Goal: Information Seeking & Learning: Learn about a topic

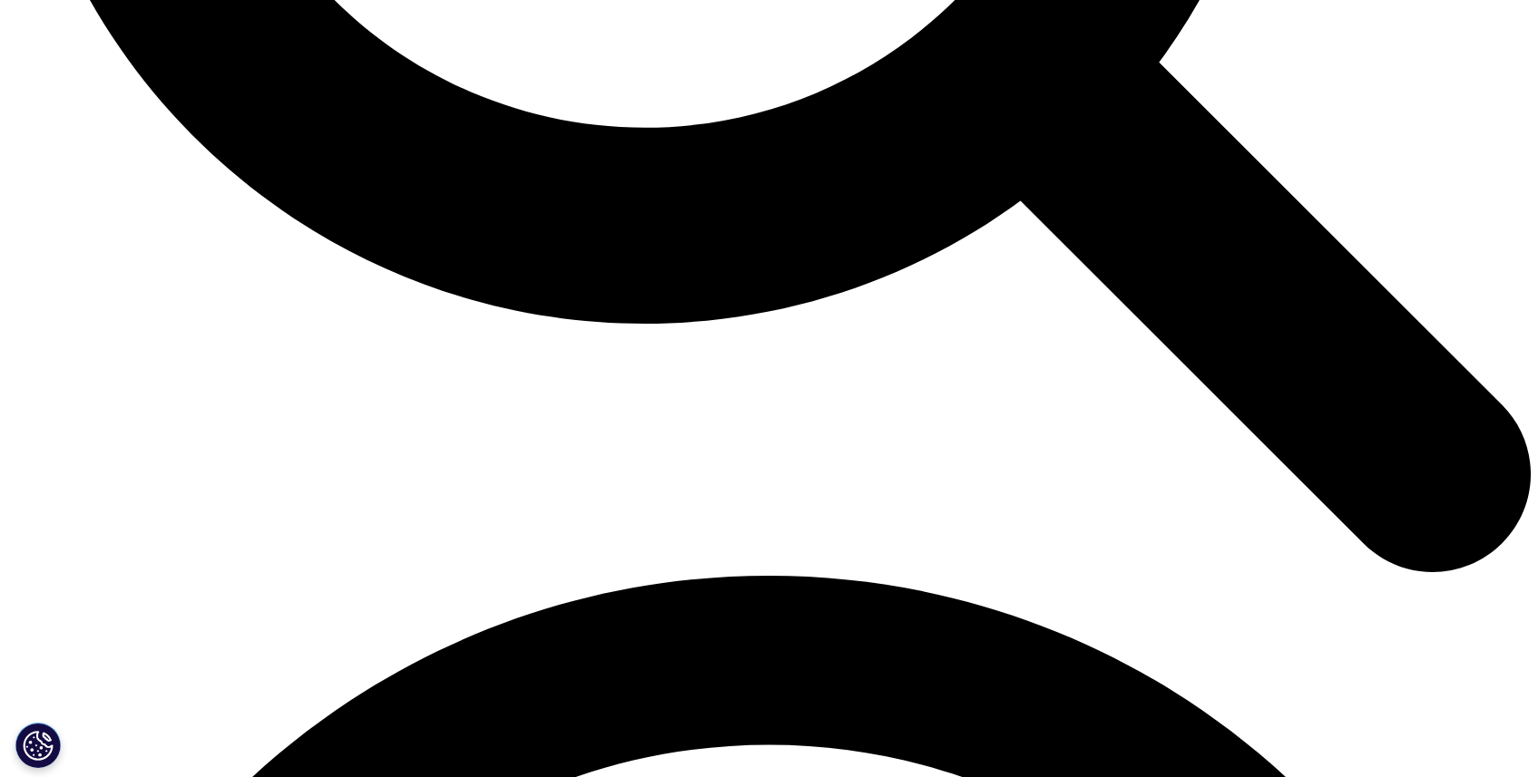
scroll to position [2605, 0]
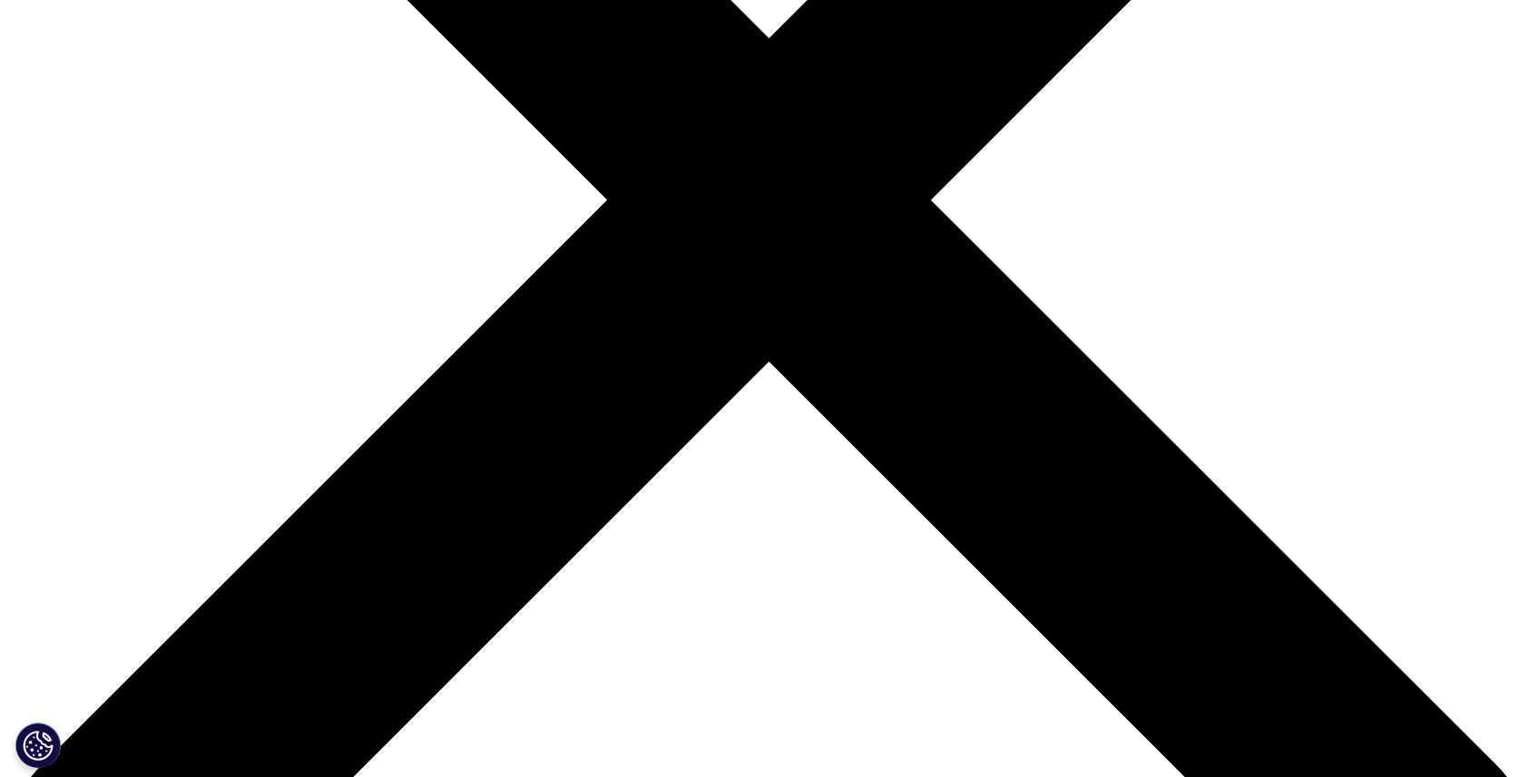
scroll to position [592, 0]
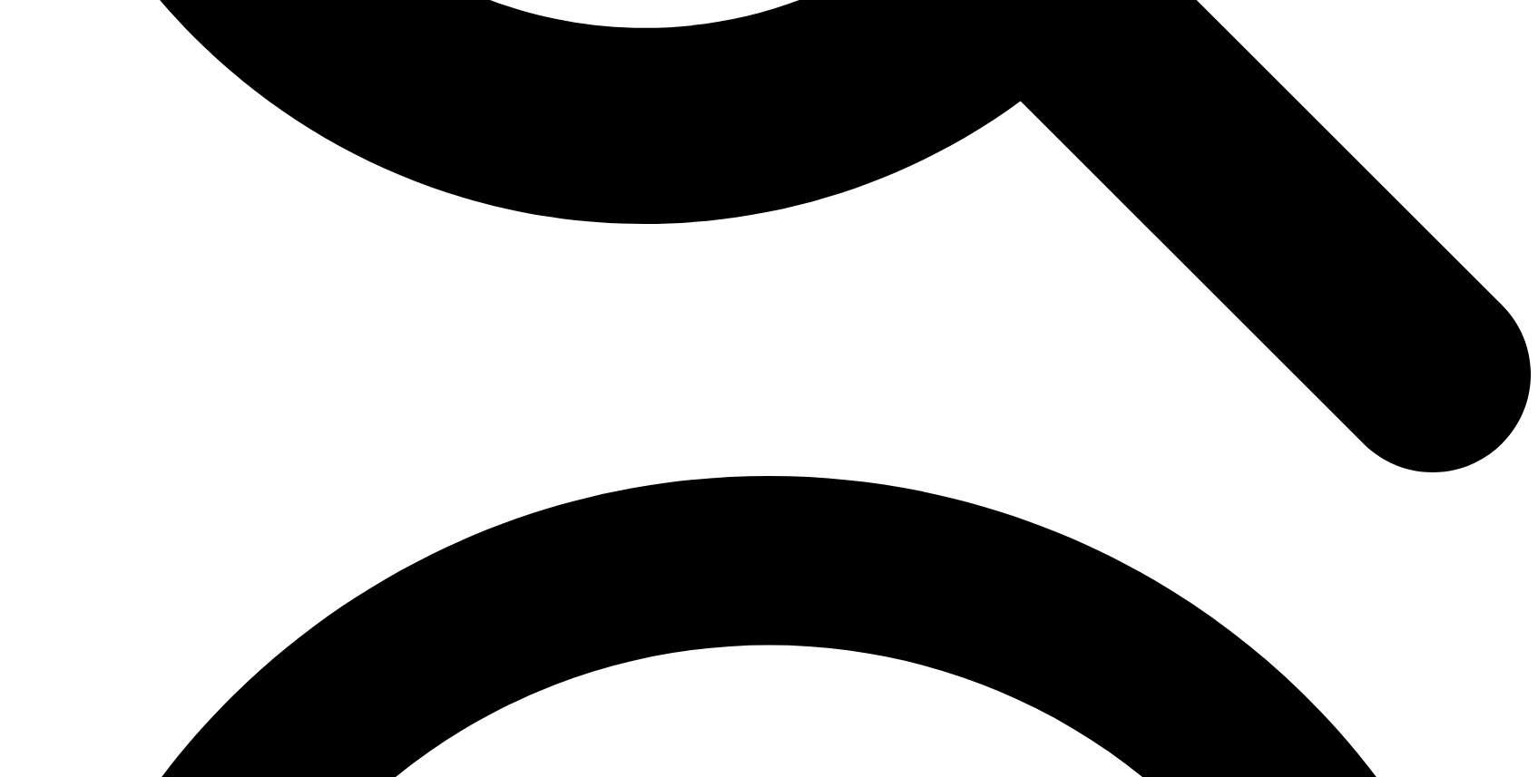
scroll to position [2604, 0]
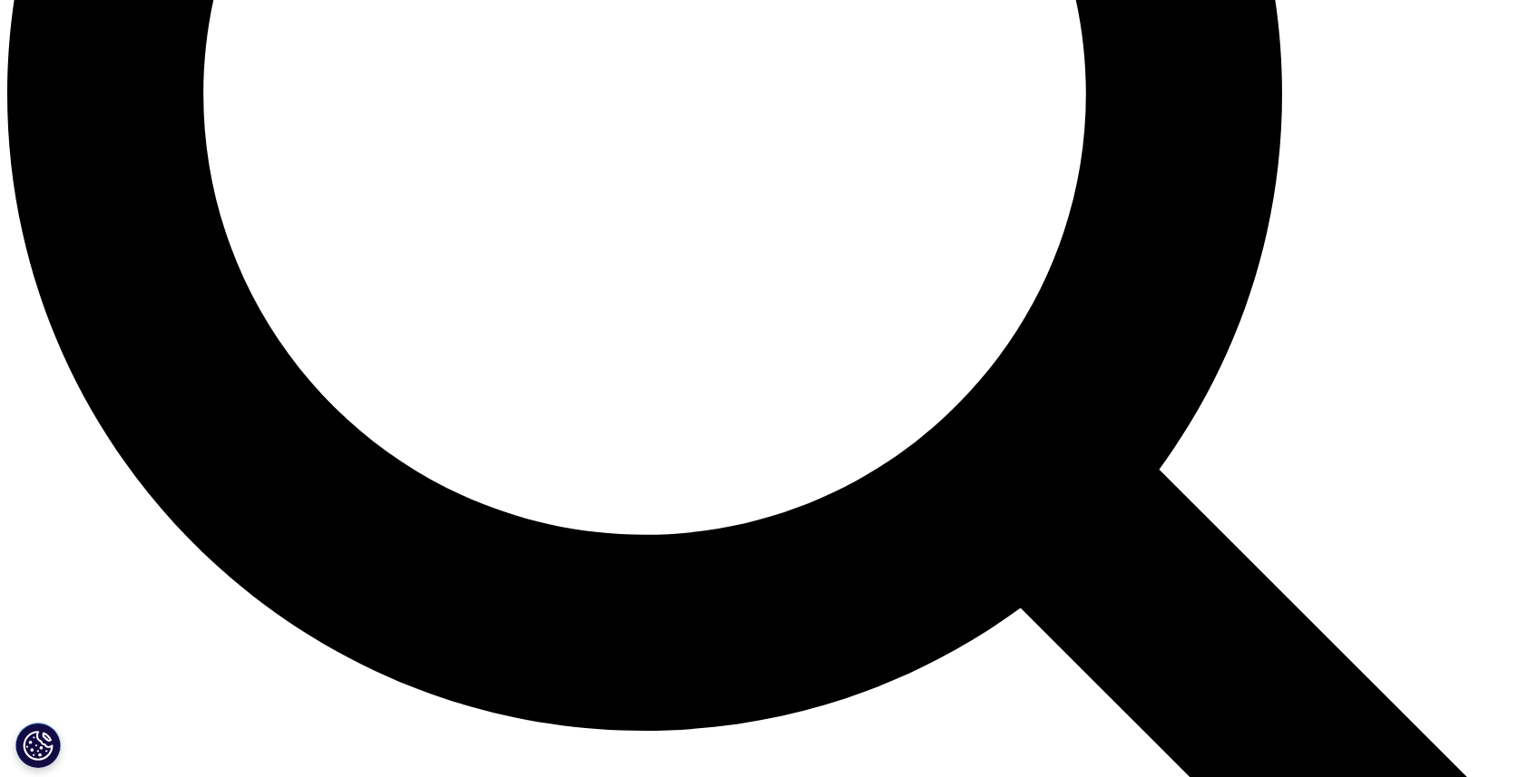
scroll to position [1693, 0]
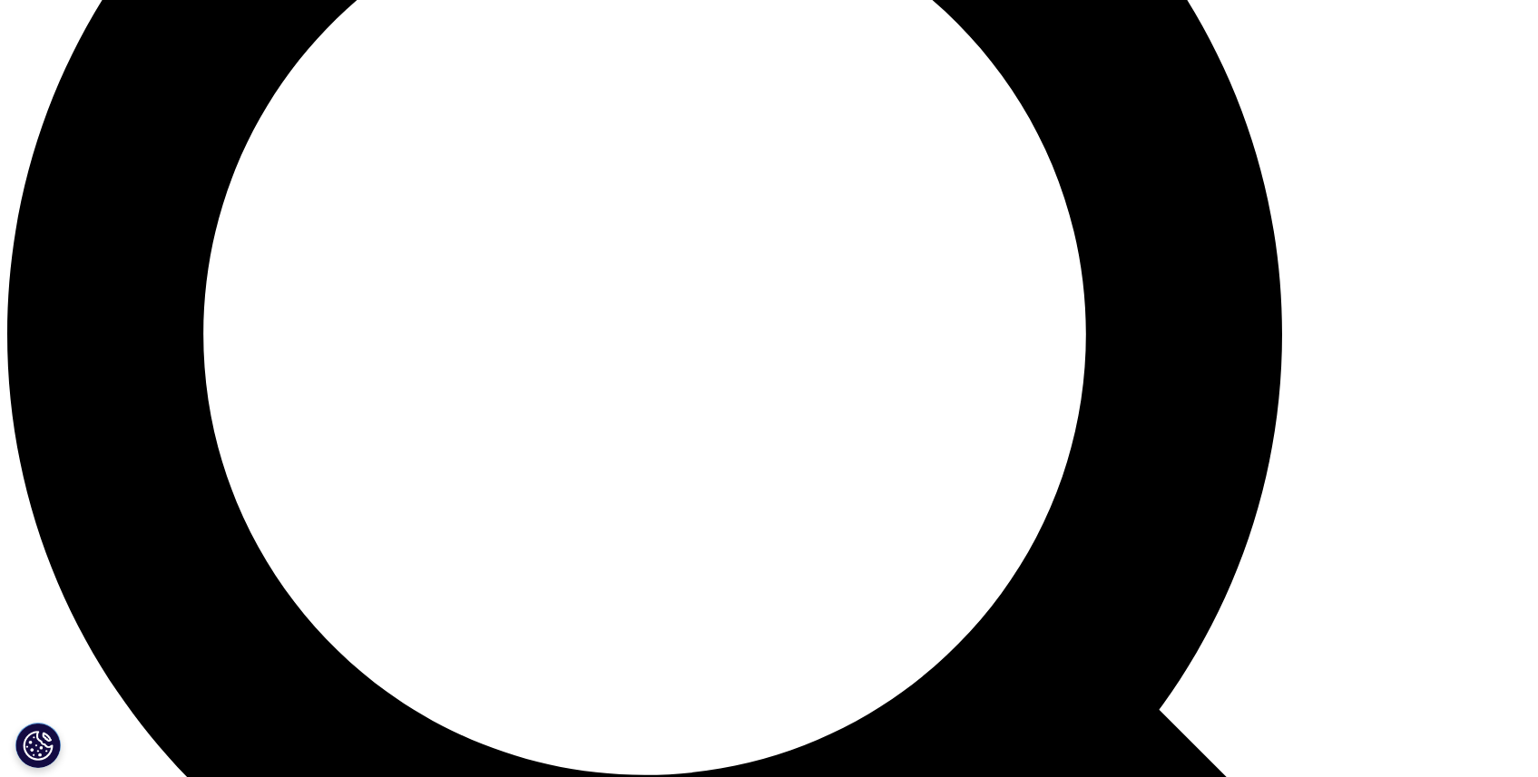
scroll to position [1888, 0]
